Goal: Find specific page/section: Find specific page/section

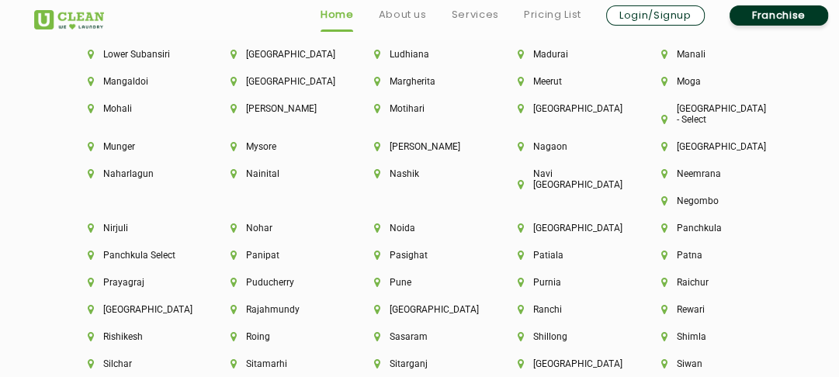
scroll to position [4018, 0]
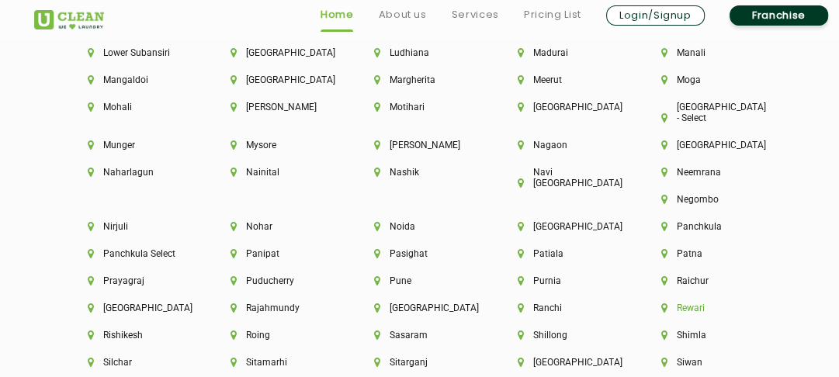
click at [661, 307] on li "Rewari" at bounding box center [706, 308] width 91 height 11
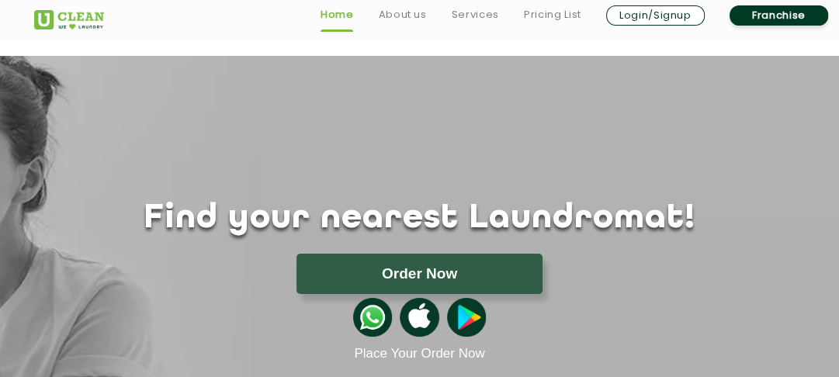
scroll to position [2862, 0]
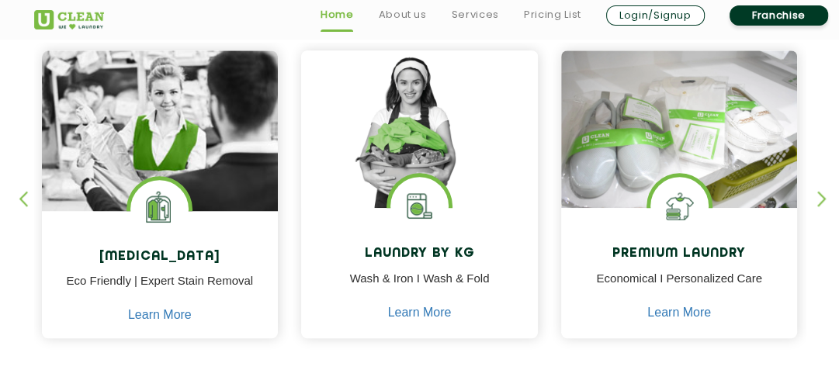
scroll to position [678, 0]
